Goal: Check status: Check status

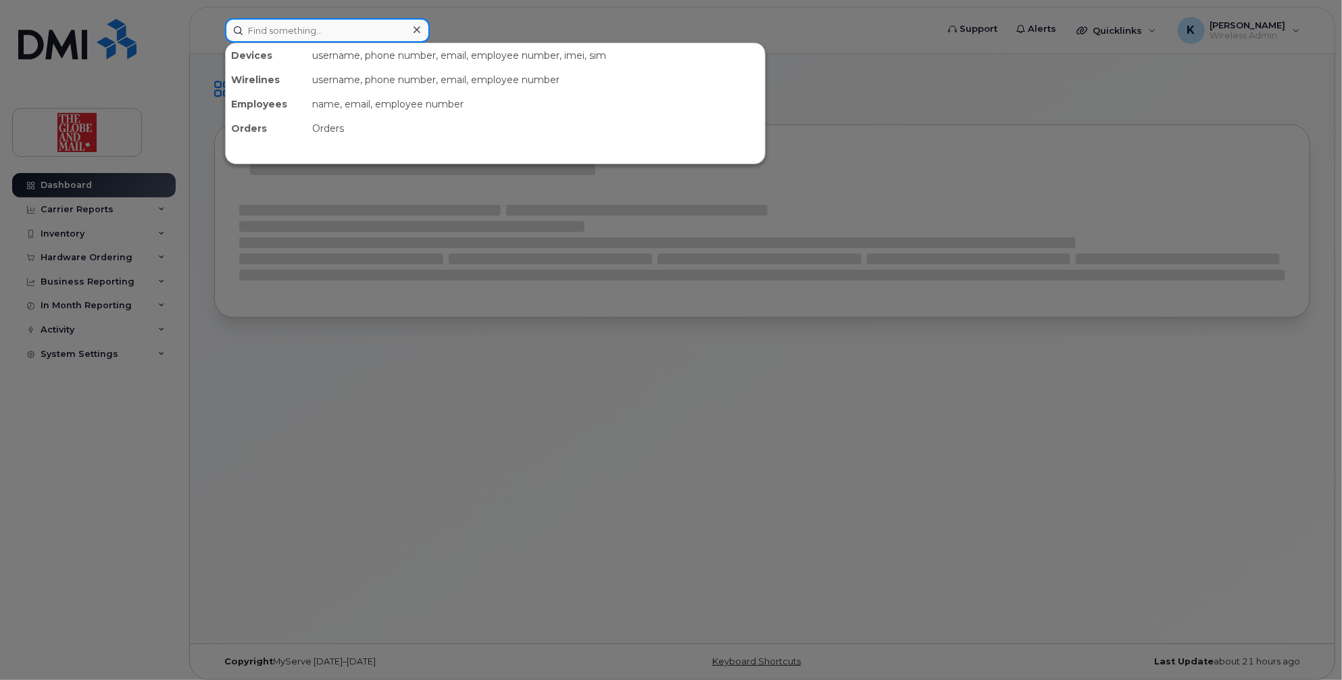
click at [358, 32] on input at bounding box center [327, 30] width 205 height 24
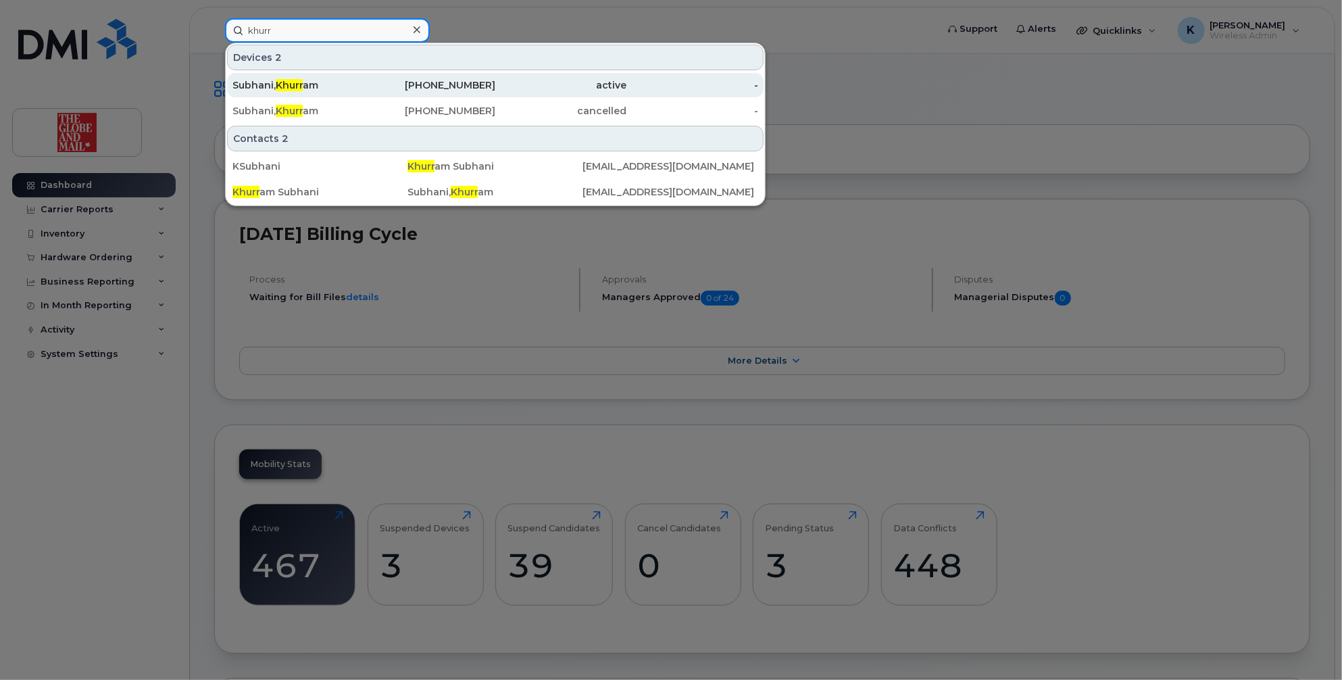
type input "khurr"
click at [342, 89] on div "Subhani, Khurr am" at bounding box center [298, 85] width 132 height 14
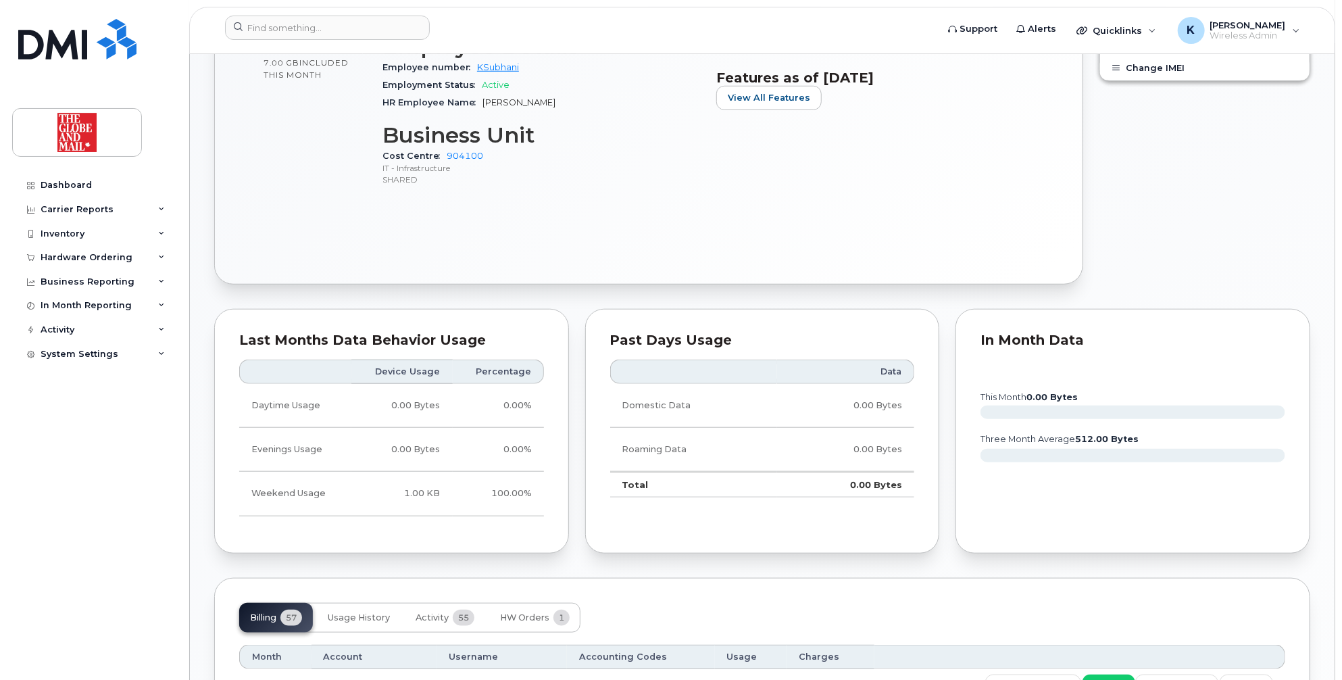
scroll to position [757, 0]
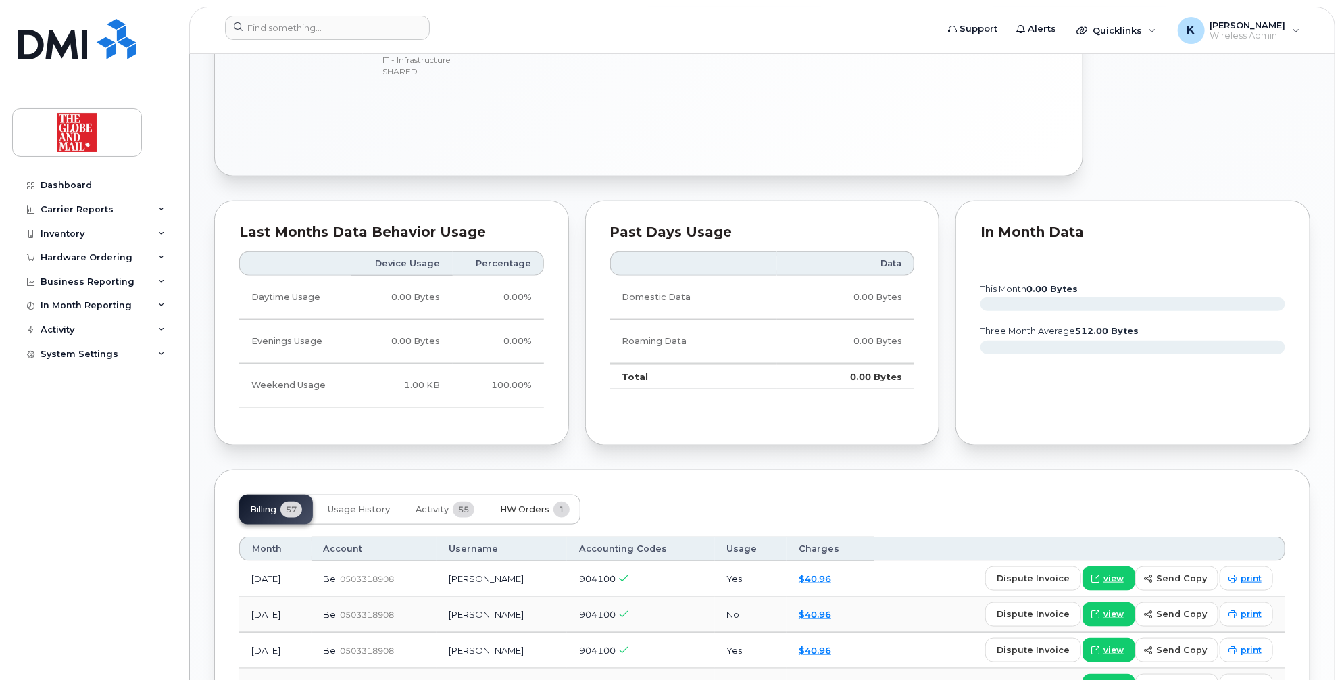
click at [530, 506] on span "HW Orders" at bounding box center [524, 509] width 49 height 11
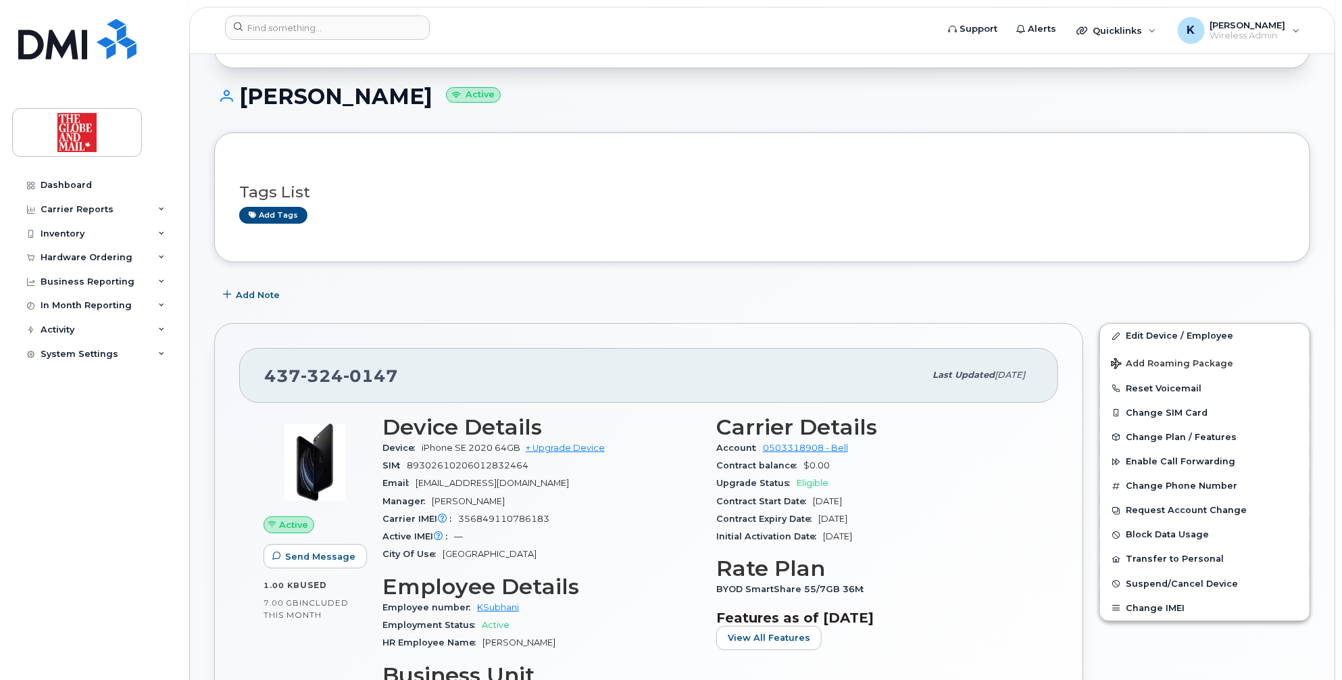
scroll to position [0, 0]
